Goal: Find specific page/section: Find specific page/section

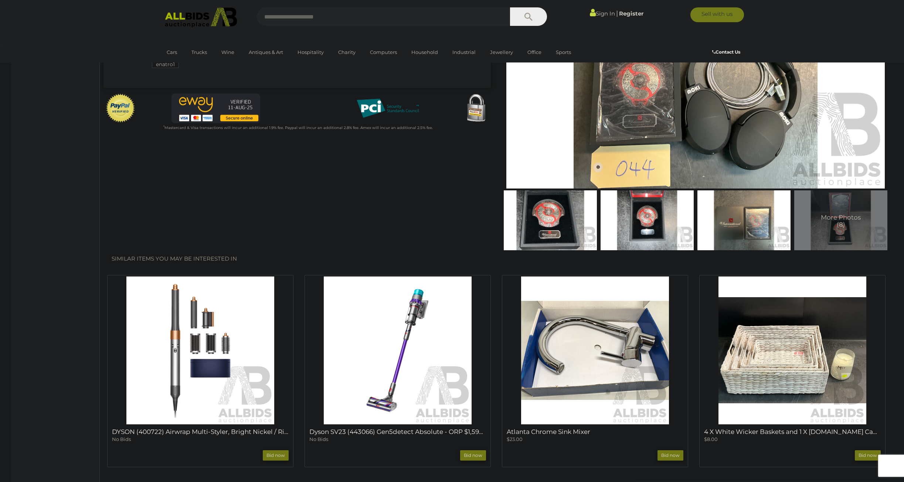
scroll to position [222, 0]
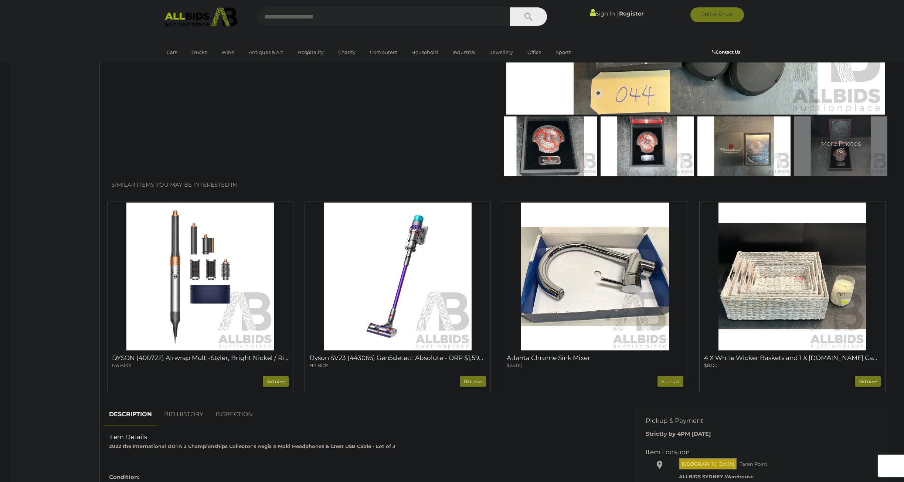
click at [412, 254] on img at bounding box center [398, 277] width 148 height 148
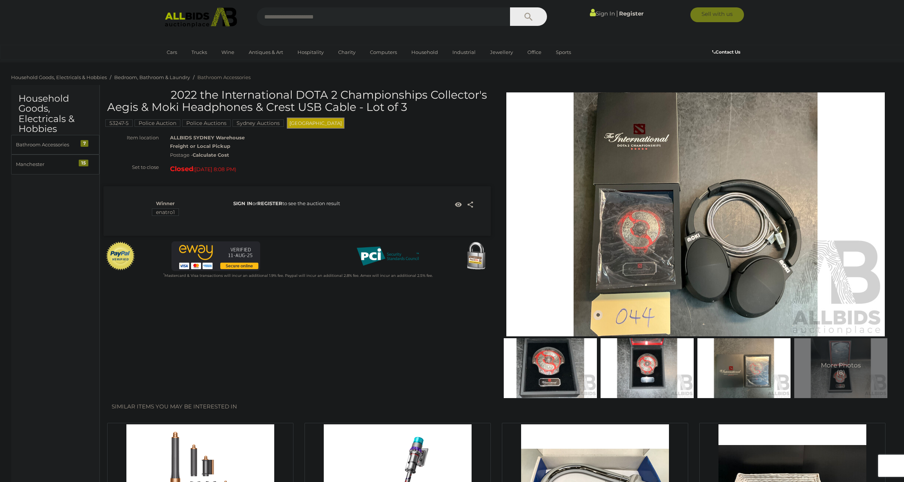
scroll to position [222, 0]
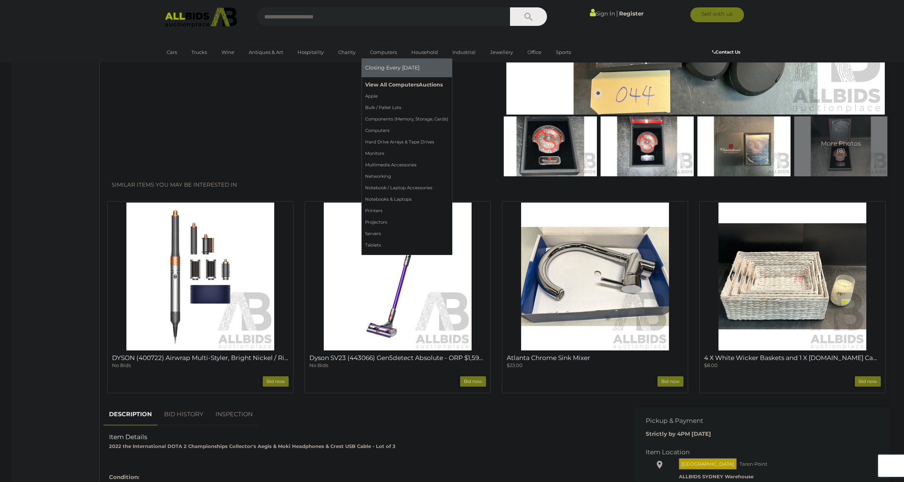
click at [394, 83] on link "View All Computers Auctions" at bounding box center [406, 84] width 83 height 11
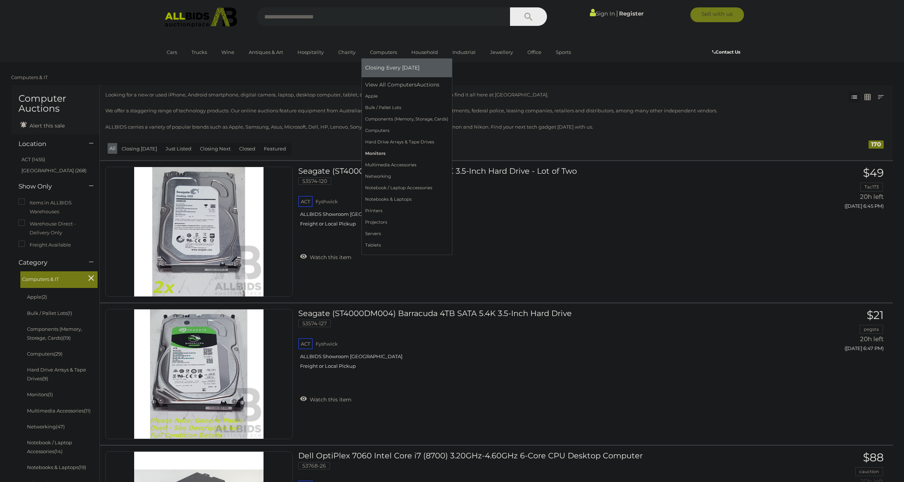
click at [389, 152] on link "Monitors" at bounding box center [406, 153] width 83 height 11
